Goal: Obtain resource: Download file/media

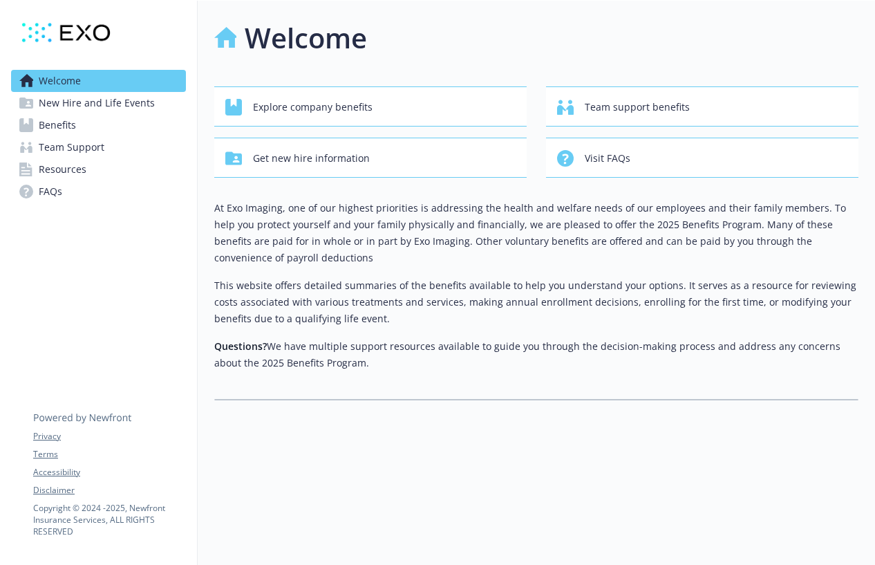
click at [109, 111] on span "New Hire and Life Events" at bounding box center [97, 103] width 116 height 22
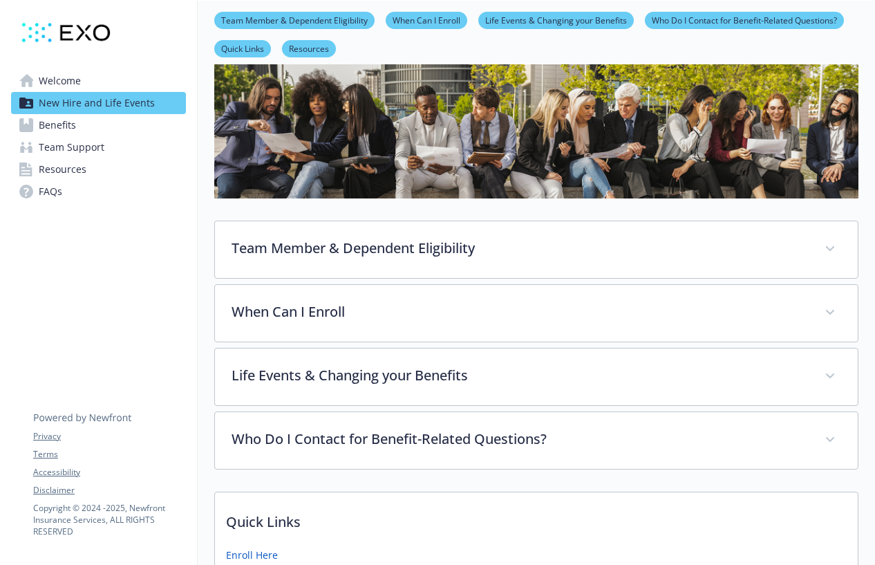
scroll to position [207, 0]
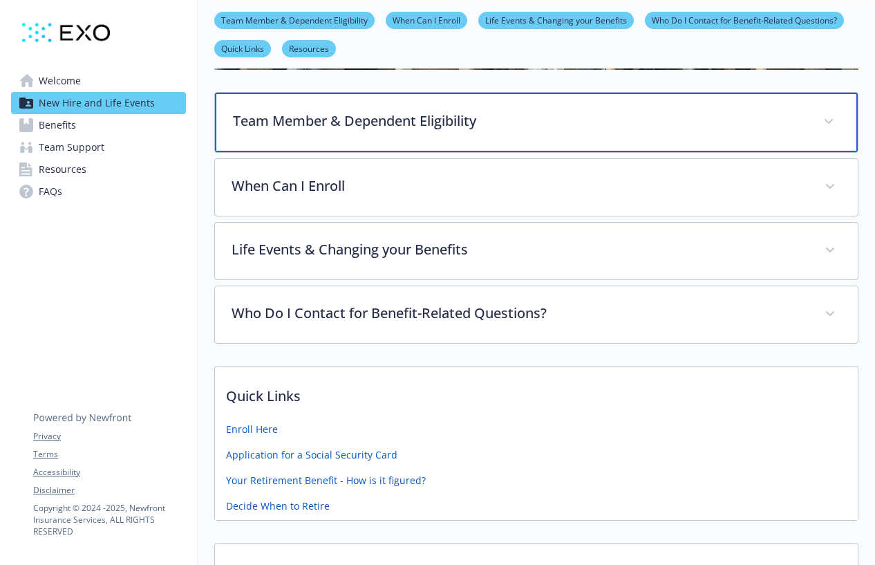
click at [515, 118] on p "Team Member & Dependent Eligibility" at bounding box center [520, 121] width 574 height 21
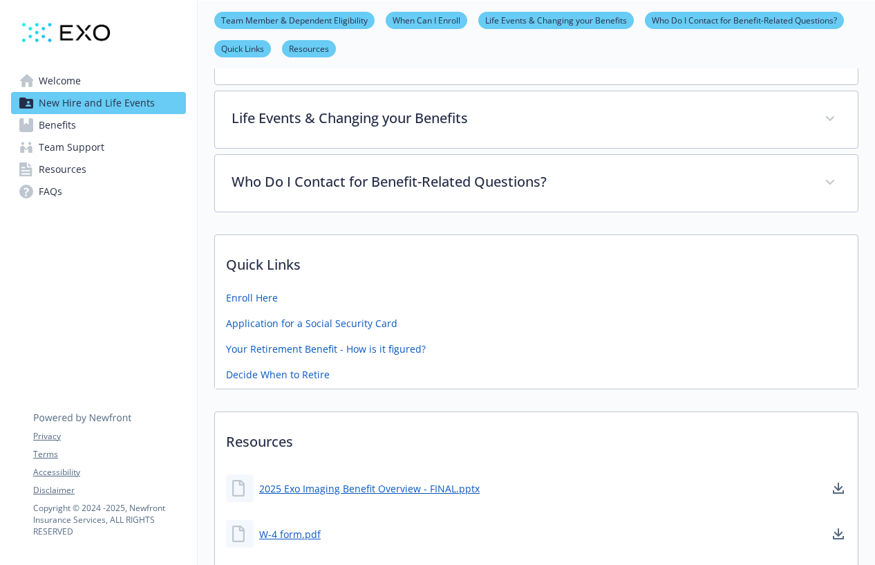
scroll to position [830, 0]
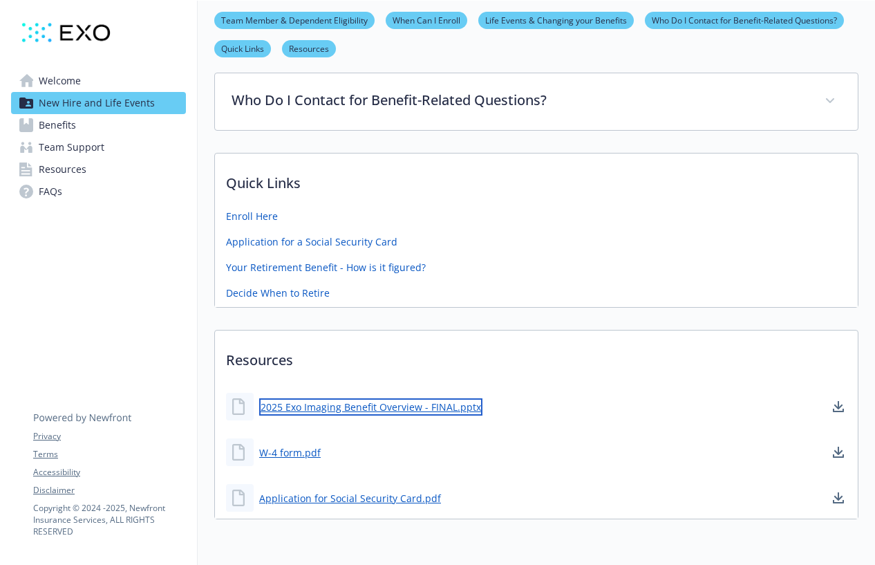
click at [405, 398] on link "2025 Exo Imaging Benefit Overview - FINAL.pptx" at bounding box center [370, 406] width 223 height 17
